Goal: Check status: Check status

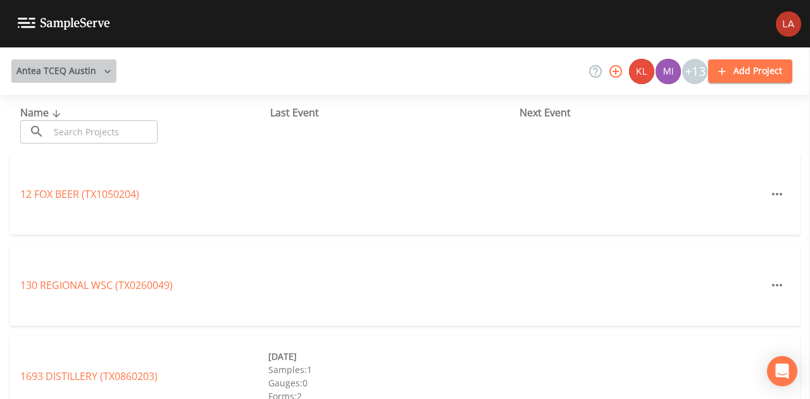
click at [80, 66] on button "Antea TCEQ Austin" at bounding box center [63, 70] width 105 height 23
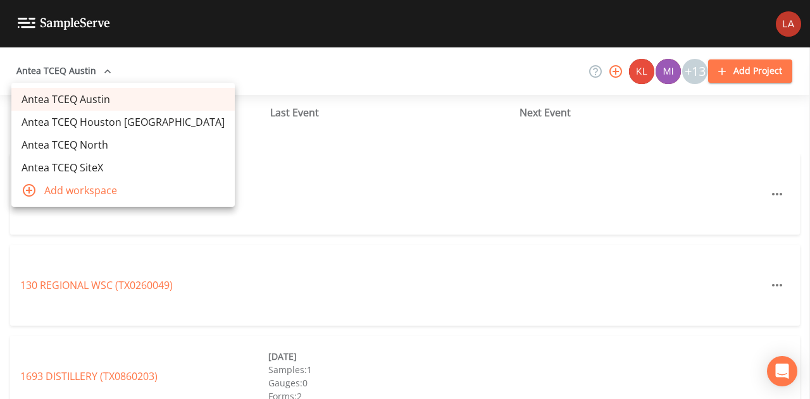
click at [80, 116] on link "Antea TCEQ Houston [GEOGRAPHIC_DATA]" at bounding box center [122, 122] width 223 height 23
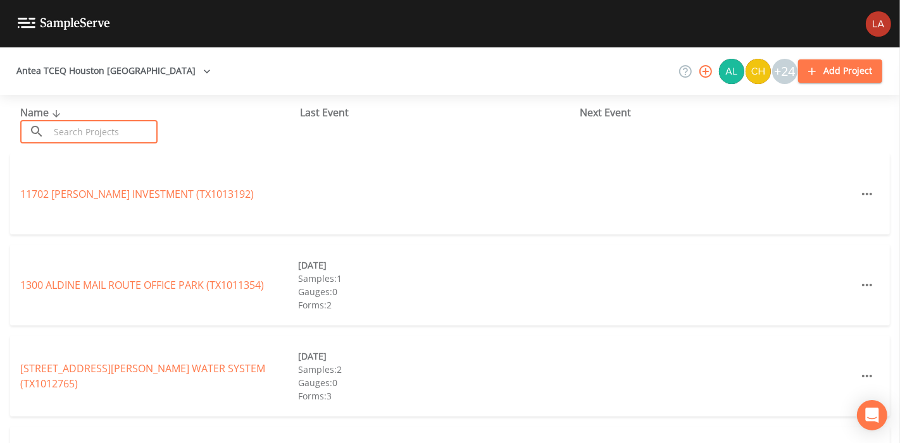
click at [109, 136] on input "text" at bounding box center [103, 131] width 108 height 23
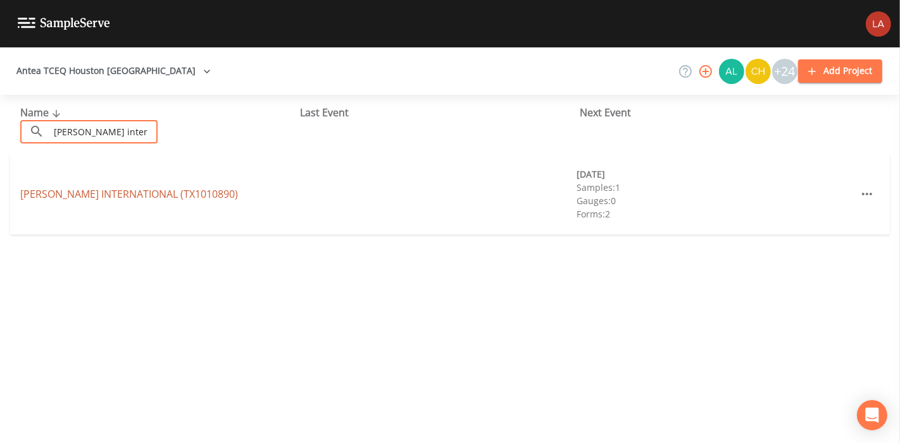
type input "[PERSON_NAME] inter"
click at [110, 191] on link "[PERSON_NAME] INTERNATIONAL (TX1010890)" at bounding box center [129, 194] width 218 height 14
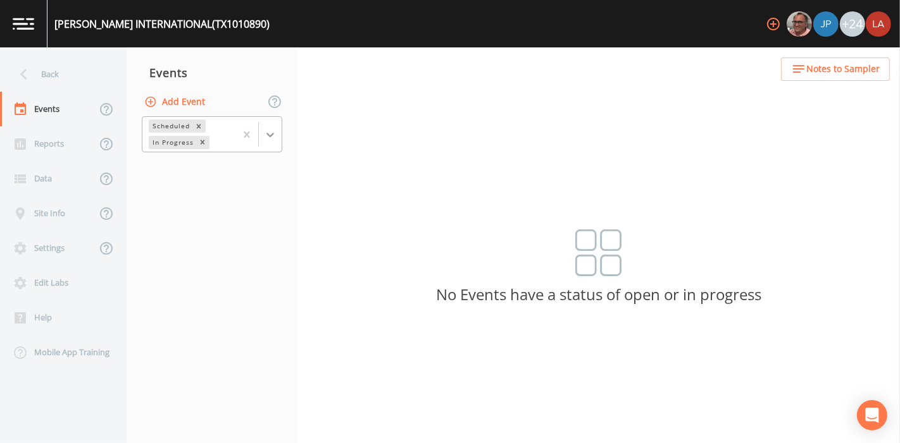
click at [269, 127] on div at bounding box center [270, 134] width 23 height 23
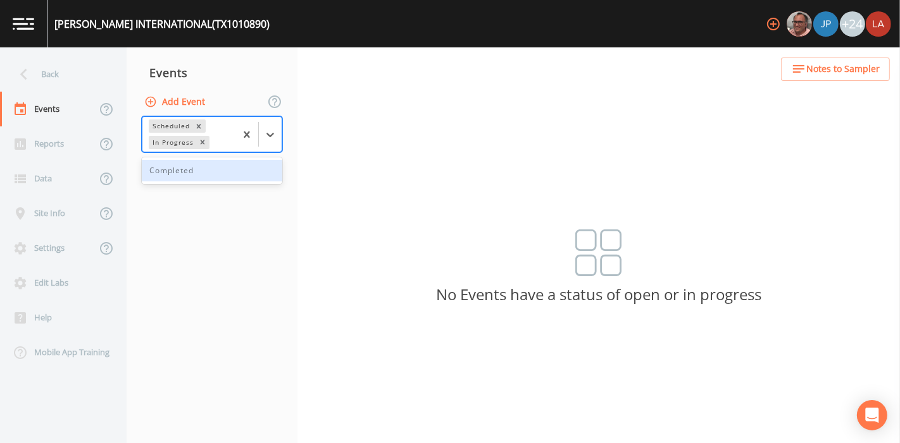
click at [195, 163] on div "Completed" at bounding box center [212, 171] width 140 height 22
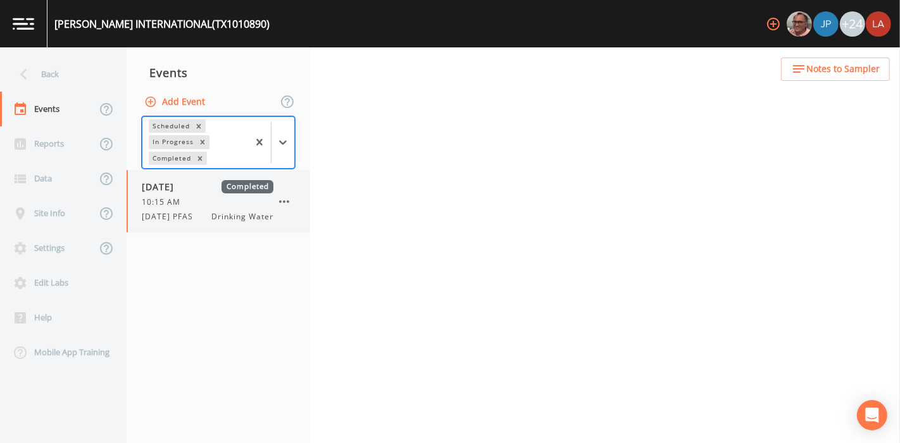
click at [194, 230] on div "[DATE] Completed 10:15 AM [DATE] PFAS Drinking Water" at bounding box center [218, 201] width 183 height 63
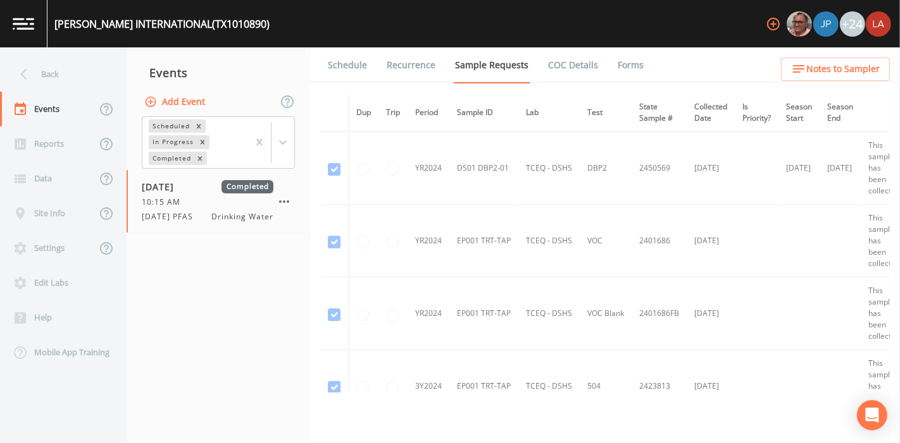
click at [616, 78] on link "Forms" at bounding box center [631, 64] width 30 height 35
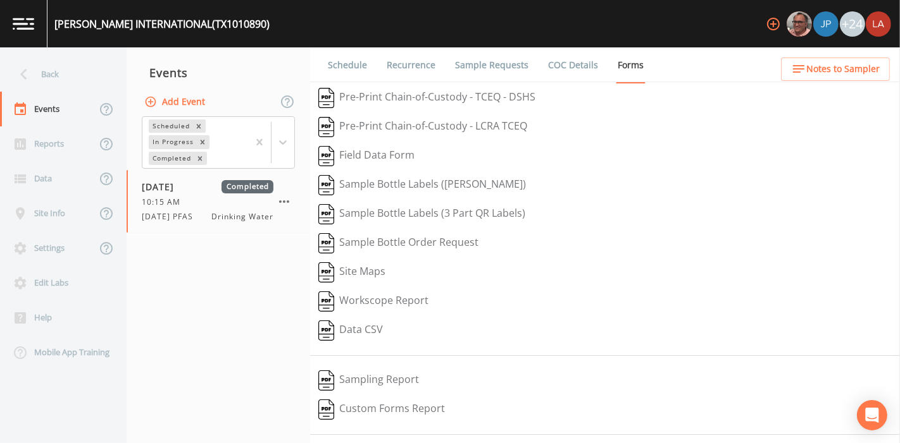
scroll to position [161, 0]
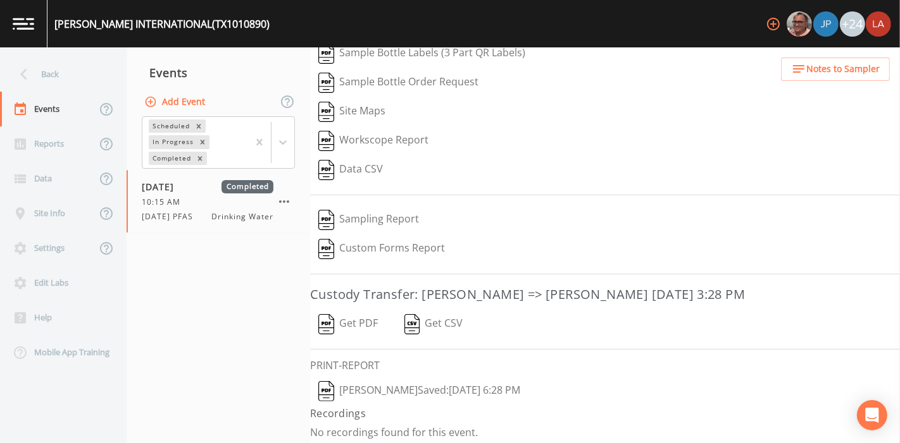
click at [403, 377] on button "[PERSON_NAME]  Saved: [DATE] 6:28 PM" at bounding box center [419, 391] width 218 height 29
click at [57, 76] on div "Back" at bounding box center [57, 74] width 114 height 35
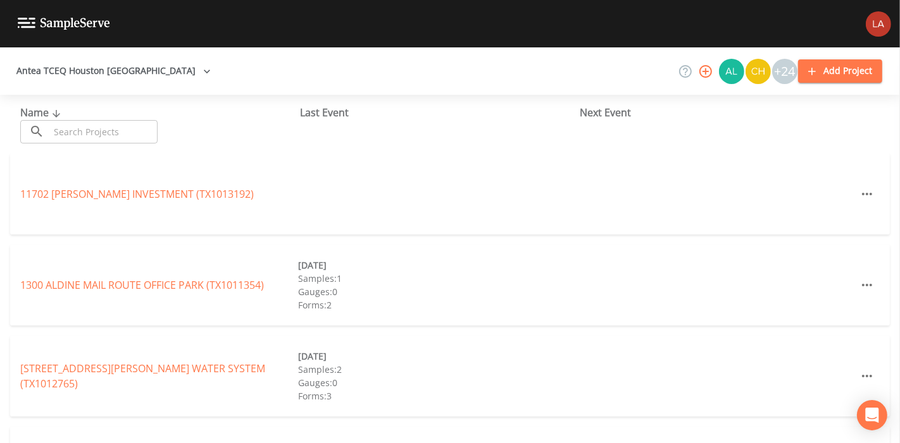
click at [101, 123] on input "text" at bounding box center [103, 131] width 108 height 23
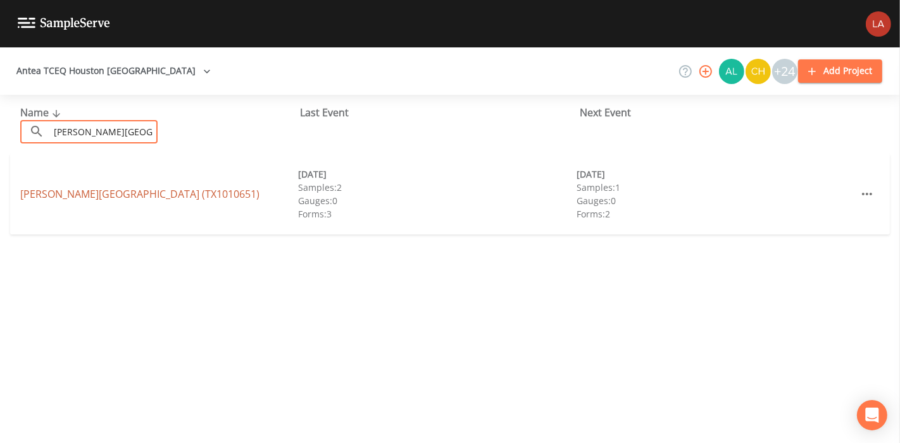
type input "[PERSON_NAME][GEOGRAPHIC_DATA]"
click at [51, 199] on link "[PERSON_NAME][GEOGRAPHIC_DATA] (TX1010651)" at bounding box center [139, 194] width 239 height 14
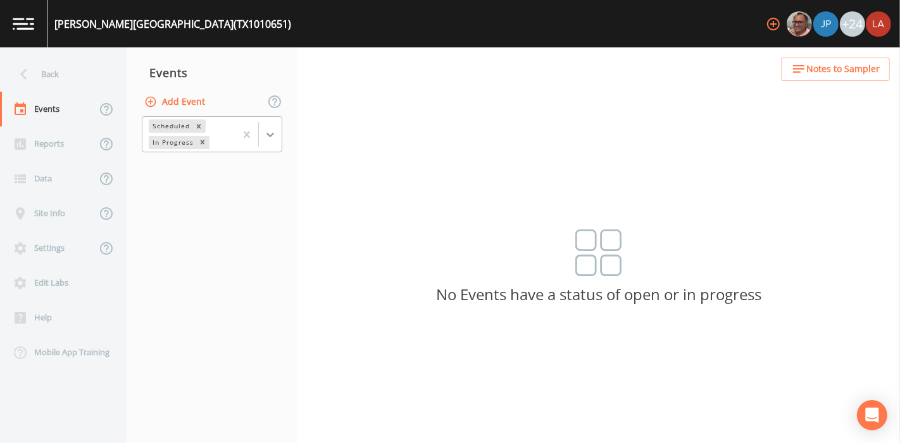
click at [272, 138] on icon at bounding box center [270, 134] width 13 height 13
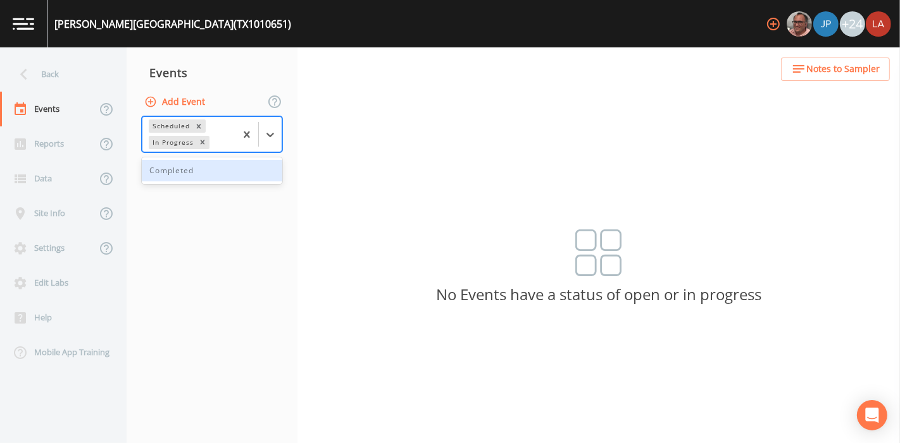
click at [211, 170] on div "Completed" at bounding box center [212, 171] width 140 height 22
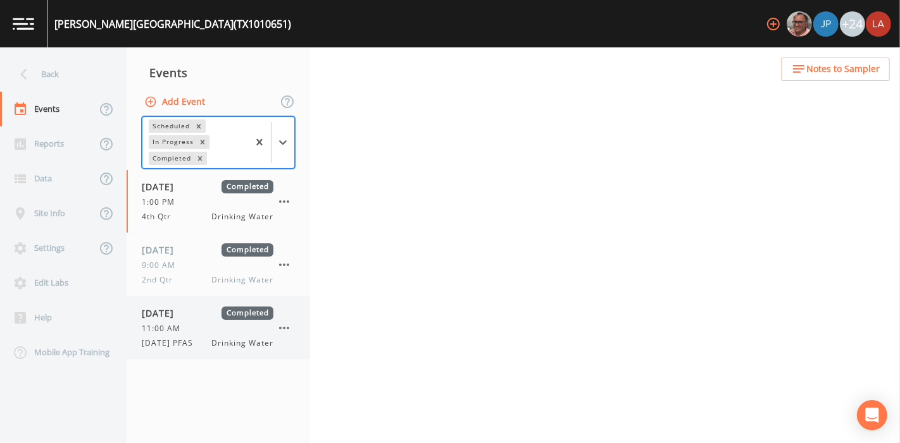
click at [173, 311] on span "[DATE]" at bounding box center [162, 313] width 41 height 13
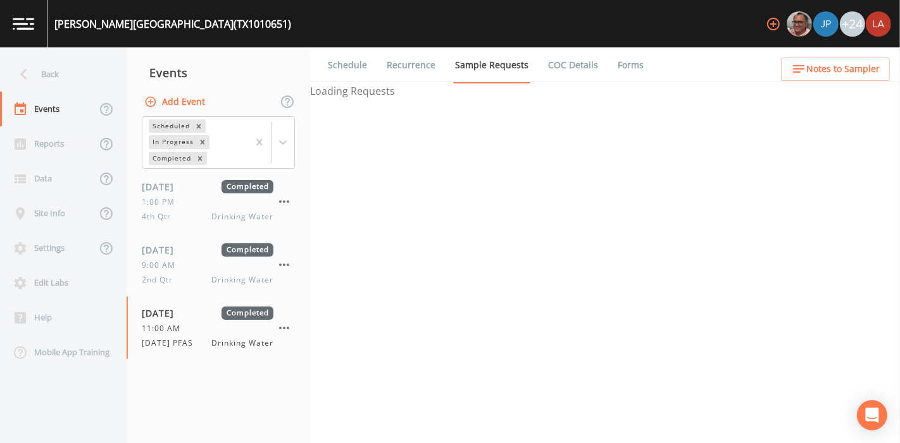
click at [623, 68] on link "Forms" at bounding box center [631, 64] width 30 height 35
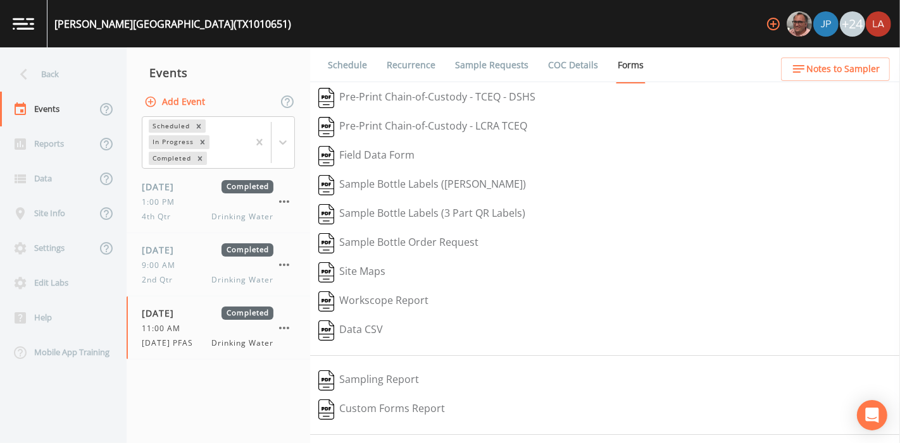
scroll to position [161, 0]
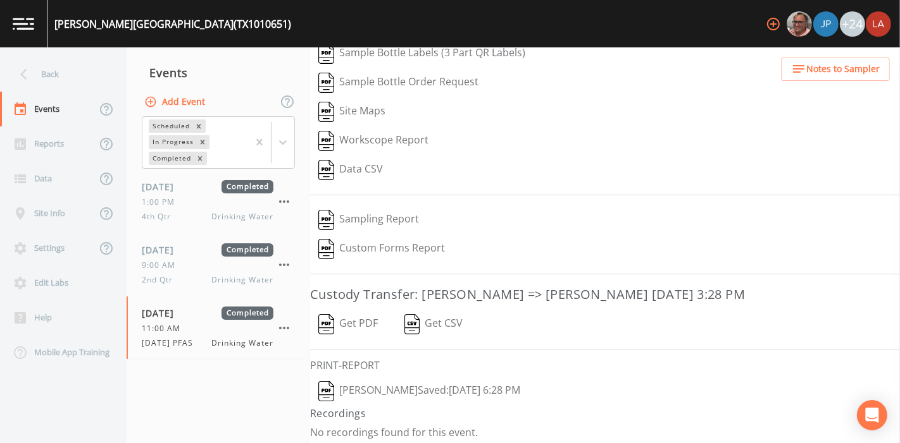
click at [440, 380] on button "[PERSON_NAME]  Saved: [DATE] 6:28 PM" at bounding box center [419, 391] width 218 height 29
click at [59, 75] on div "Back" at bounding box center [57, 74] width 114 height 35
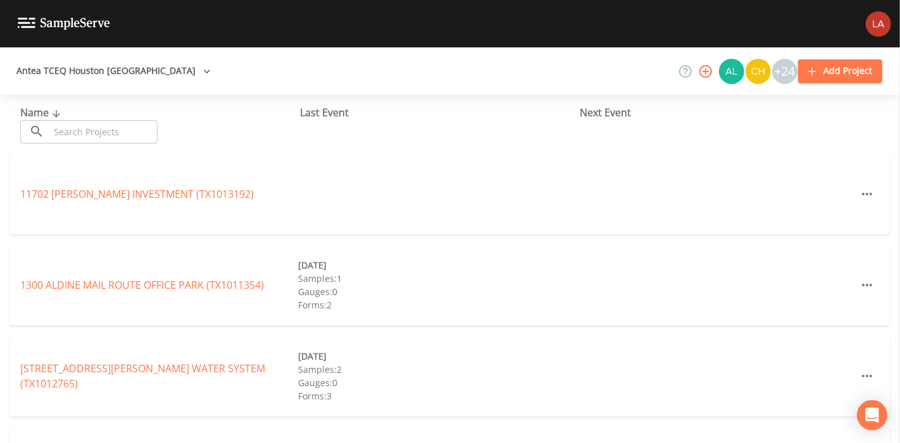
click at [85, 135] on input "text" at bounding box center [103, 131] width 108 height 23
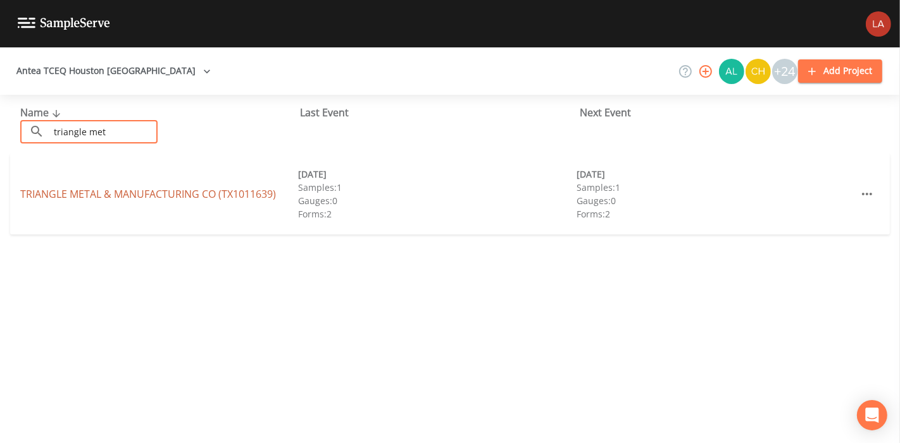
type input "triangle met"
click at [54, 197] on link "TRIANGLE METAL & MANUFACTURING CO (TX1011639)" at bounding box center [148, 194] width 256 height 14
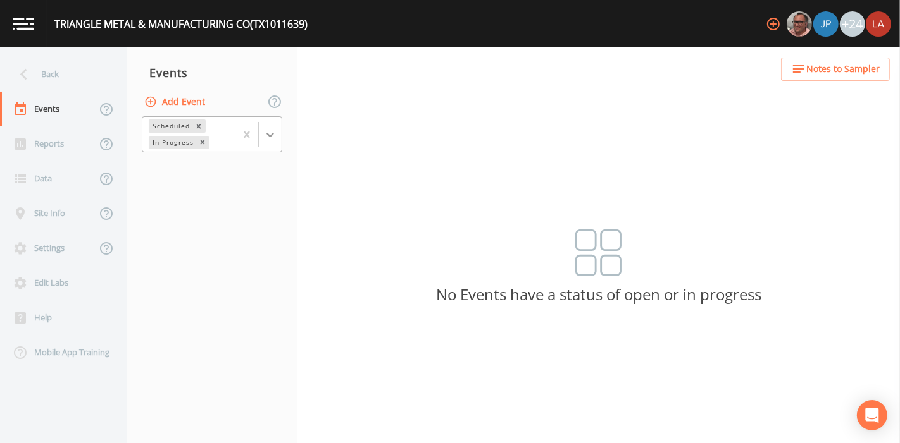
click at [267, 133] on icon at bounding box center [270, 135] width 8 height 4
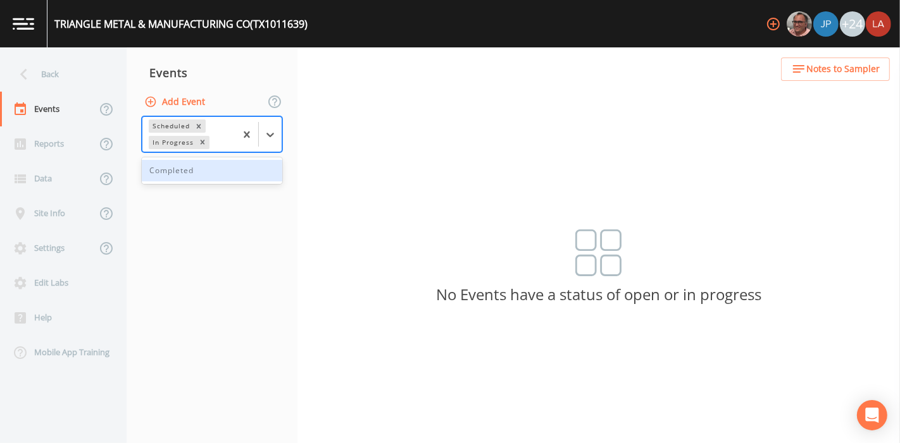
click at [200, 176] on div "Completed" at bounding box center [212, 171] width 140 height 22
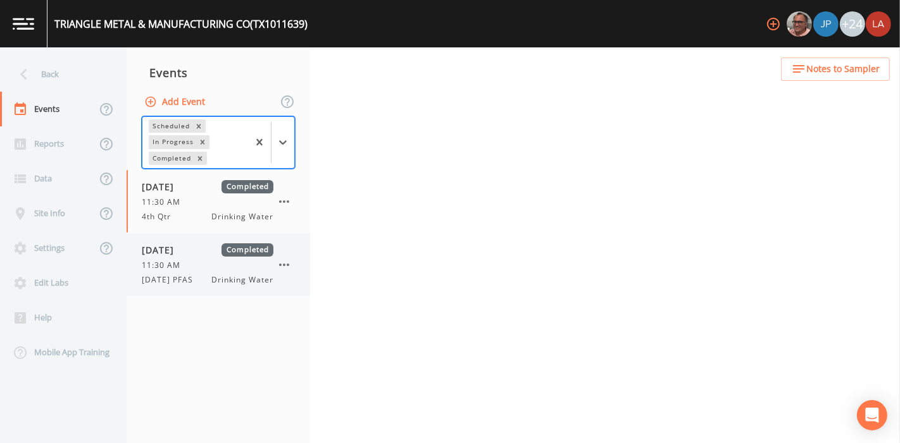
click at [183, 283] on span "[DATE] PFAS" at bounding box center [171, 280] width 59 height 11
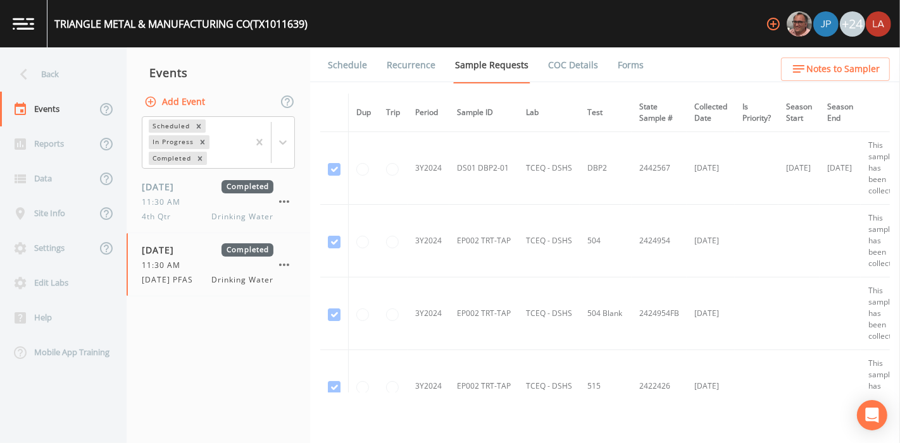
click at [624, 71] on link "Forms" at bounding box center [631, 64] width 30 height 35
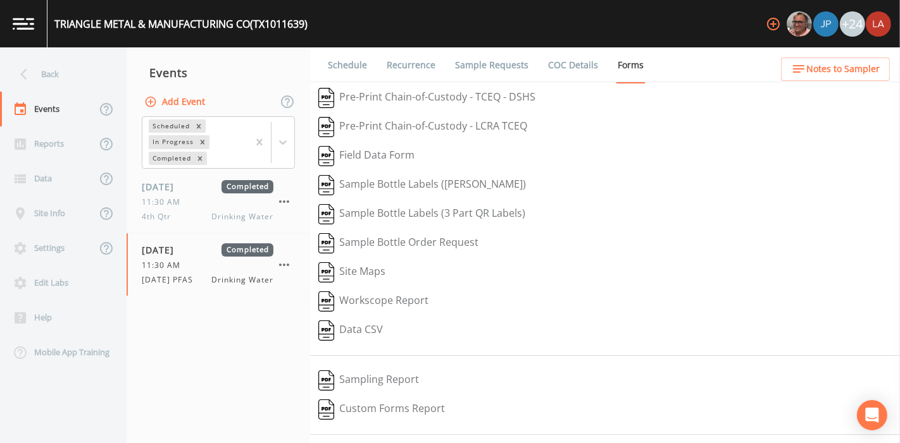
scroll to position [161, 0]
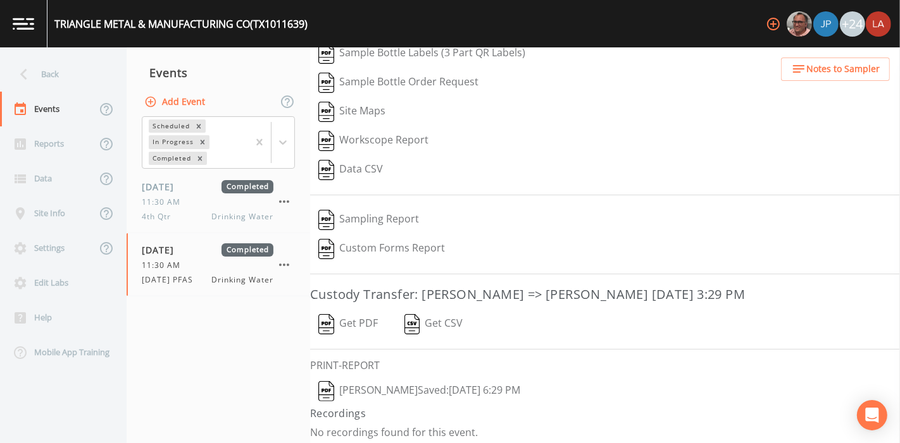
click at [452, 377] on button "[PERSON_NAME]  Saved: [DATE] 6:29 PM" at bounding box center [419, 391] width 218 height 29
click at [35, 72] on div "Back" at bounding box center [57, 74] width 114 height 35
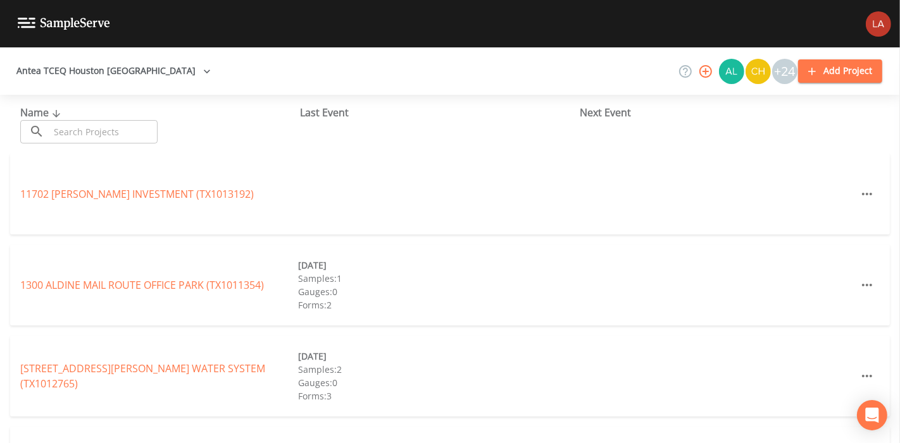
click at [100, 135] on input "text" at bounding box center [103, 131] width 108 height 23
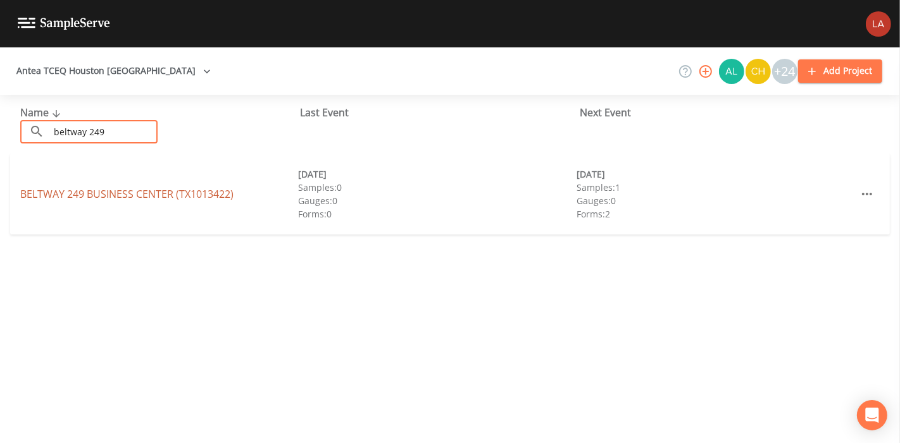
type input "beltway 249"
click at [51, 198] on link "BELTWAY [GEOGRAPHIC_DATA] (TX1013422)" at bounding box center [126, 194] width 213 height 14
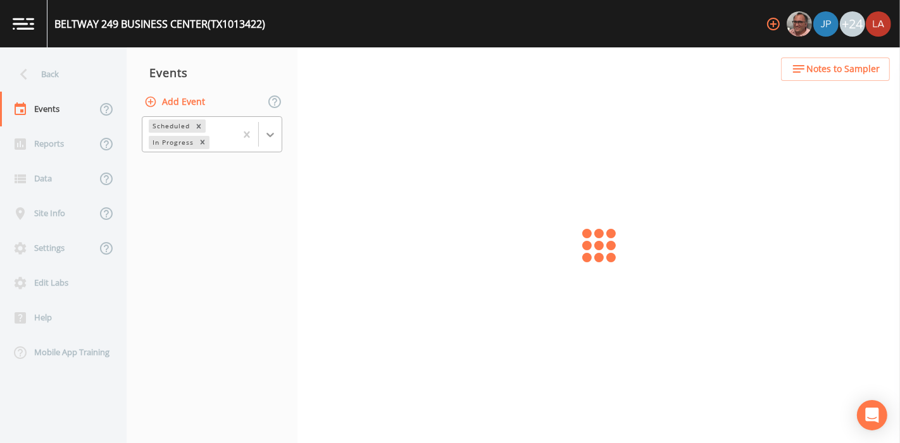
click at [266, 134] on icon at bounding box center [270, 134] width 13 height 13
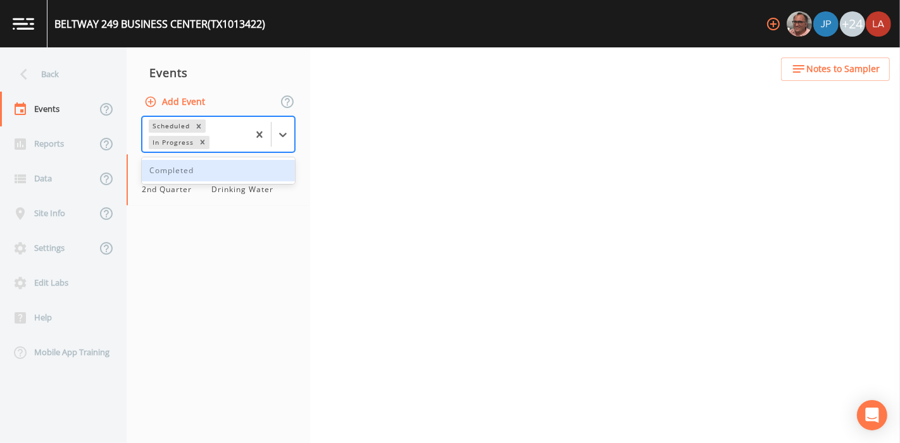
click at [193, 169] on div "Completed" at bounding box center [218, 171] width 153 height 22
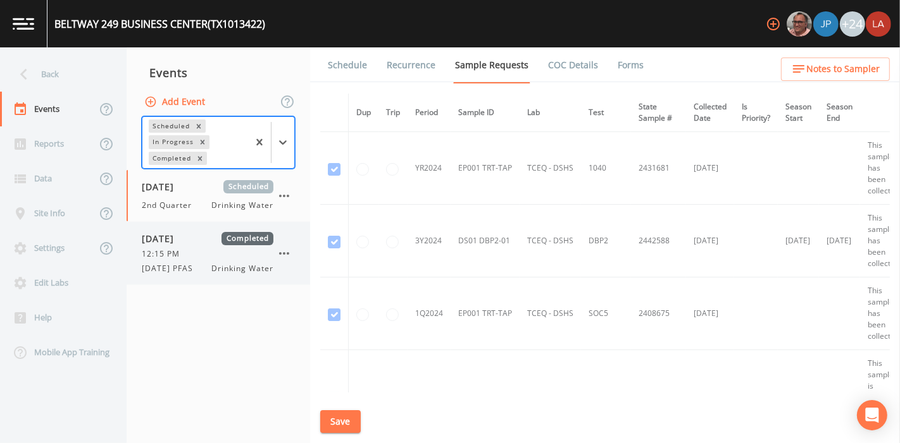
click at [188, 266] on span "[DATE] PFAS" at bounding box center [171, 268] width 59 height 11
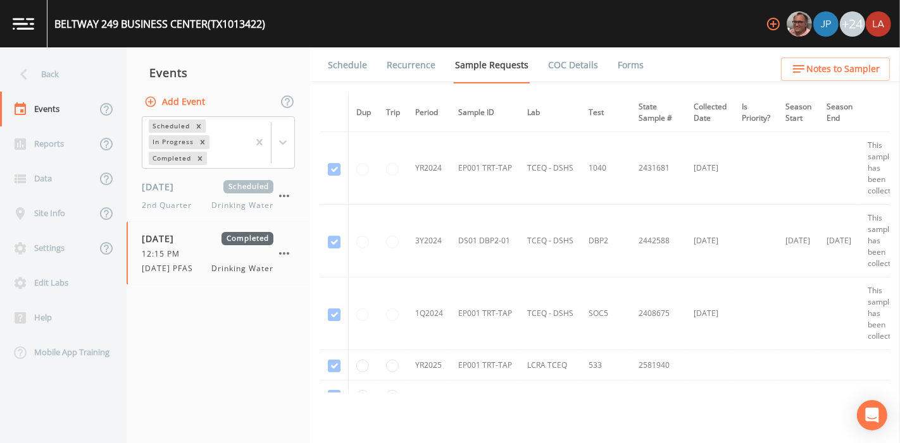
click at [630, 60] on link "Forms" at bounding box center [631, 64] width 30 height 35
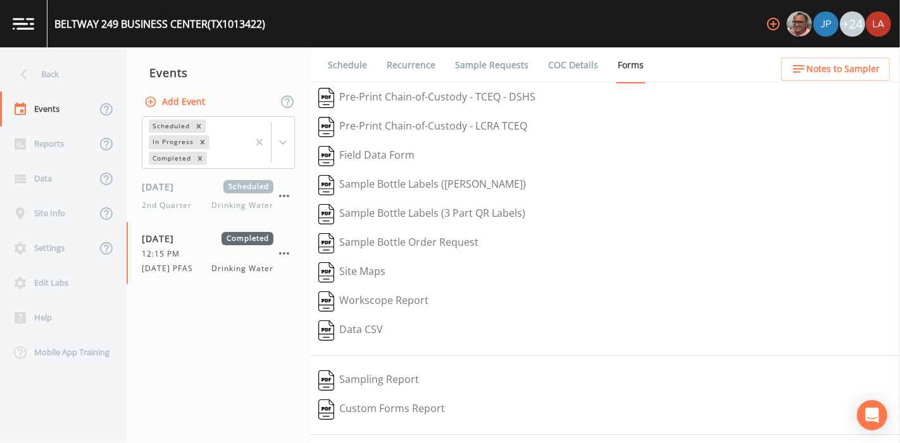
scroll to position [161, 0]
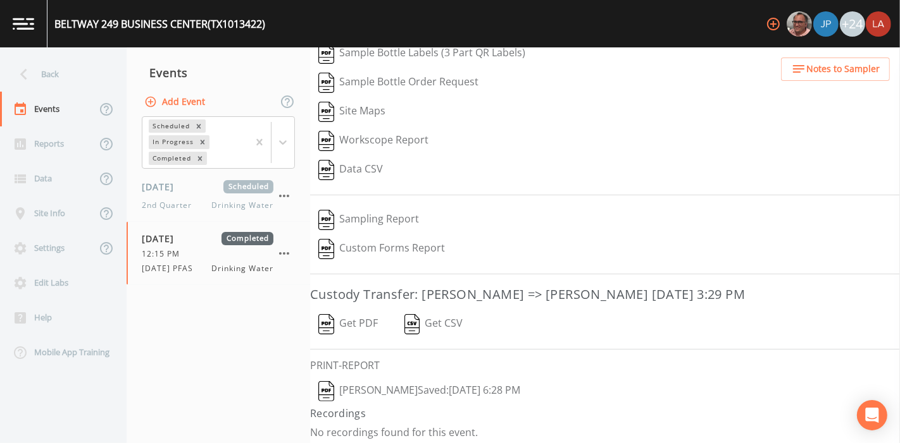
click at [443, 387] on button "[PERSON_NAME]  Saved: [DATE] 6:28 PM" at bounding box center [419, 391] width 218 height 29
click at [76, 75] on div "Back" at bounding box center [57, 74] width 114 height 35
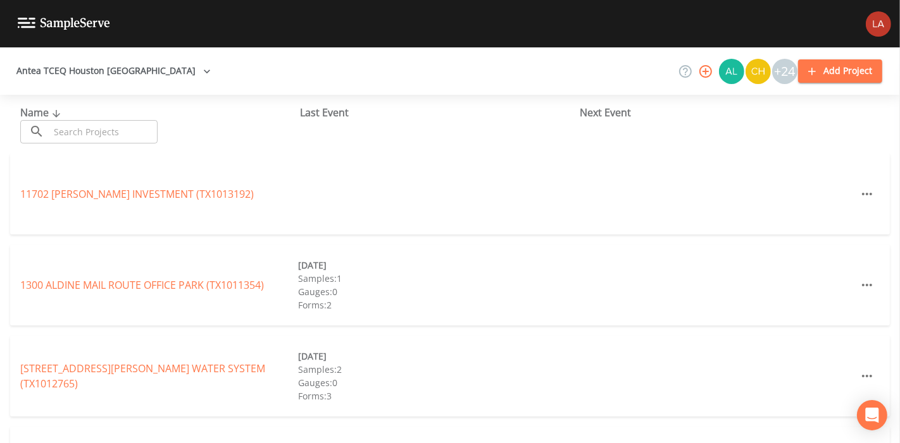
click at [128, 135] on input "text" at bounding box center [103, 131] width 108 height 23
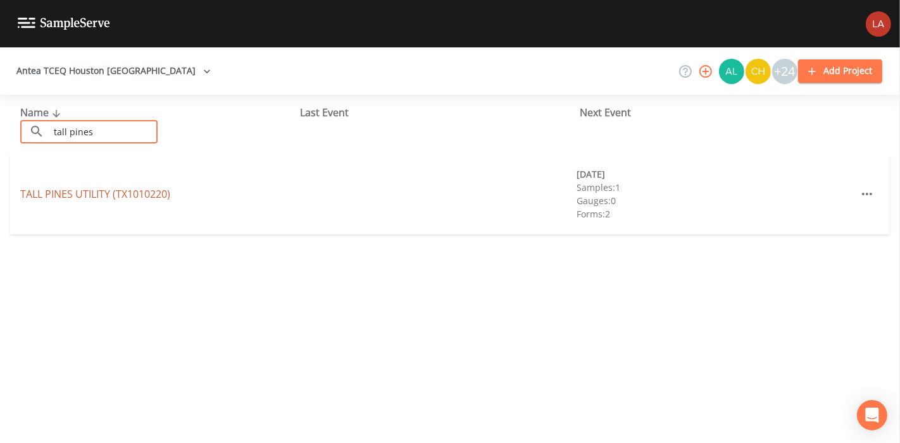
type input "tall pines"
click at [65, 198] on link "TALL PINES UTILITY (TX1010220)" at bounding box center [95, 194] width 150 height 14
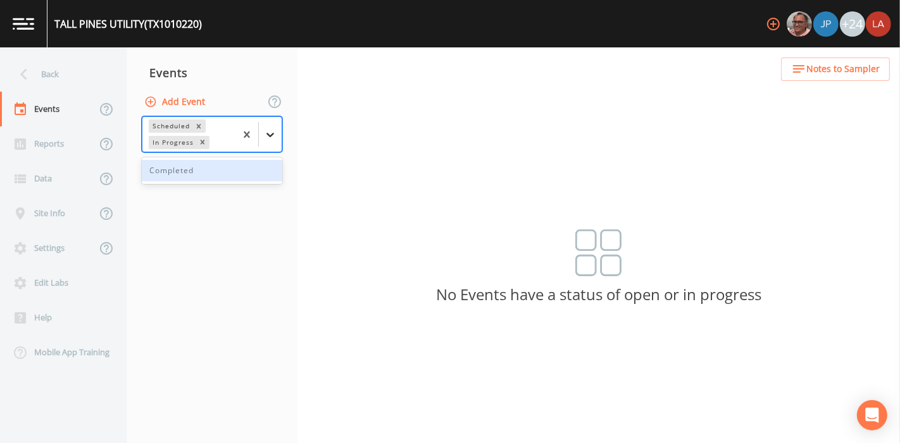
click at [266, 135] on icon at bounding box center [270, 134] width 13 height 13
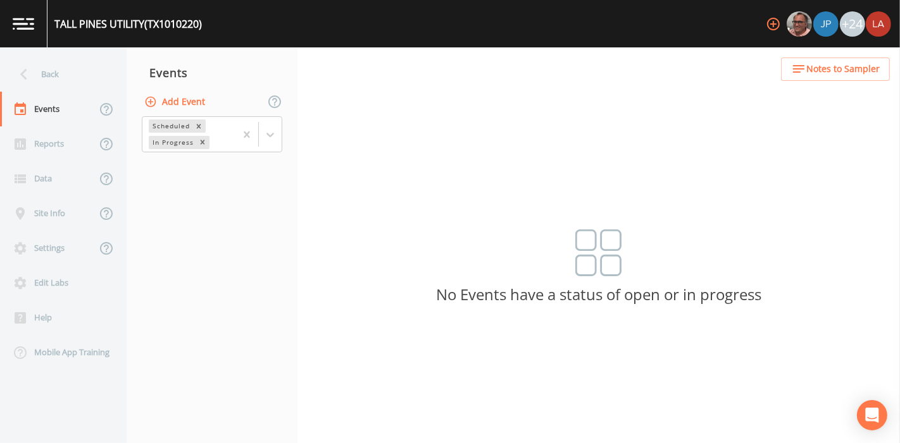
click at [212, 185] on nav "Events Add Event Scheduled In Progress" at bounding box center [212, 245] width 171 height 396
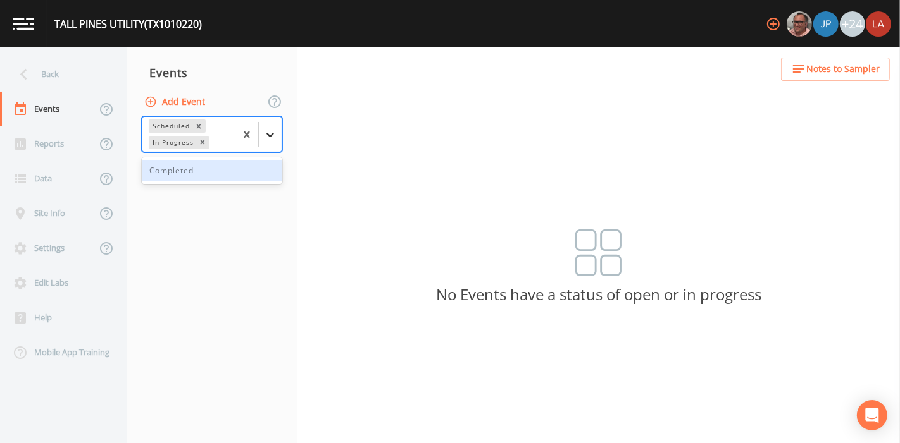
click at [266, 134] on icon at bounding box center [270, 134] width 13 height 13
click at [216, 168] on div "Completed" at bounding box center [212, 171] width 140 height 22
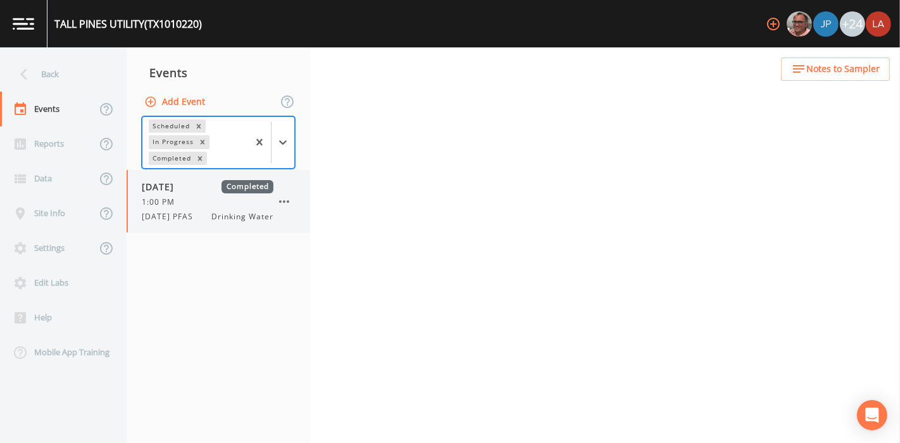
click at [197, 203] on div "1:00 PM" at bounding box center [208, 202] width 132 height 11
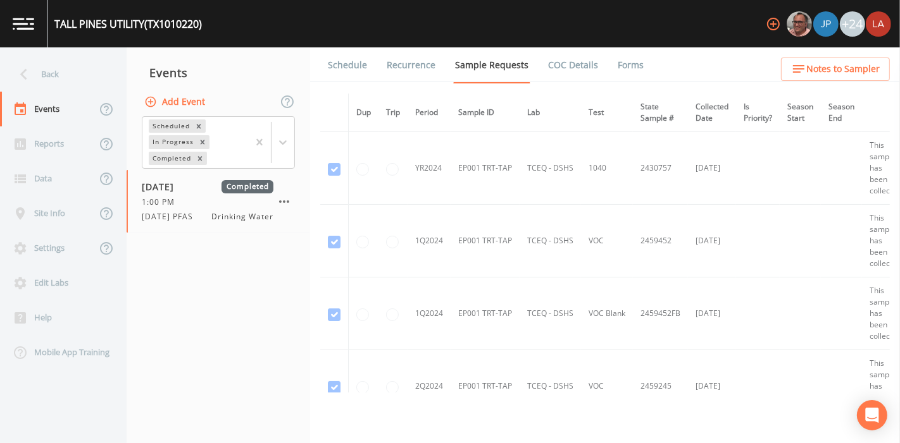
click at [628, 60] on link "Forms" at bounding box center [631, 64] width 30 height 35
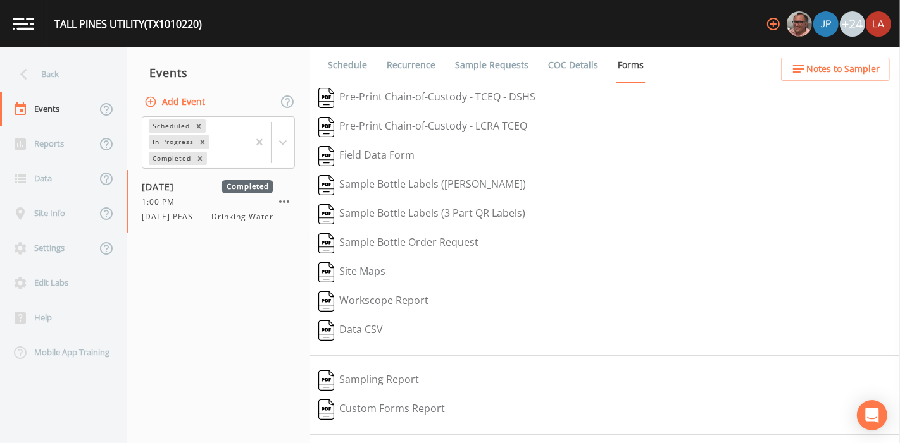
scroll to position [161, 0]
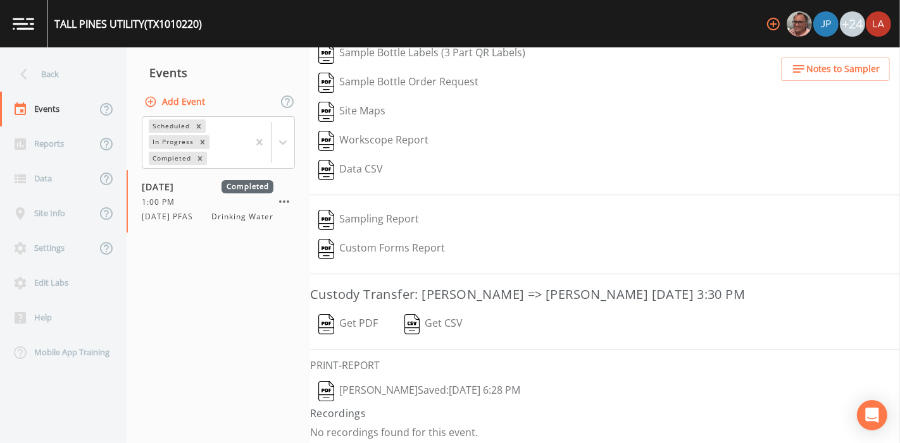
click at [422, 387] on button "[PERSON_NAME]  Saved: [DATE] 6:28 PM" at bounding box center [419, 391] width 218 height 29
click at [68, 79] on div "Back" at bounding box center [57, 74] width 114 height 35
